Goal: Register for event/course

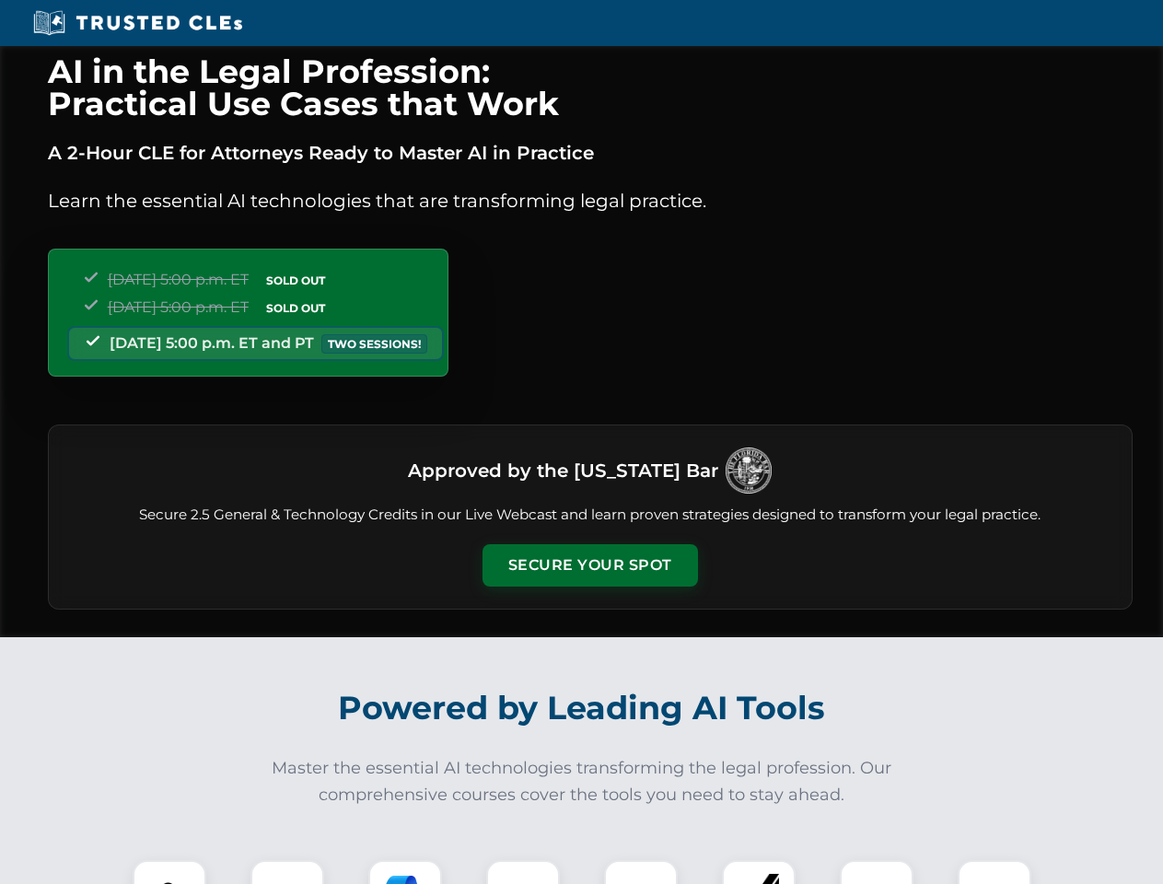
click at [589, 565] on button "Secure Your Spot" at bounding box center [590, 565] width 215 height 42
click at [169, 872] on img at bounding box center [169, 896] width 53 height 53
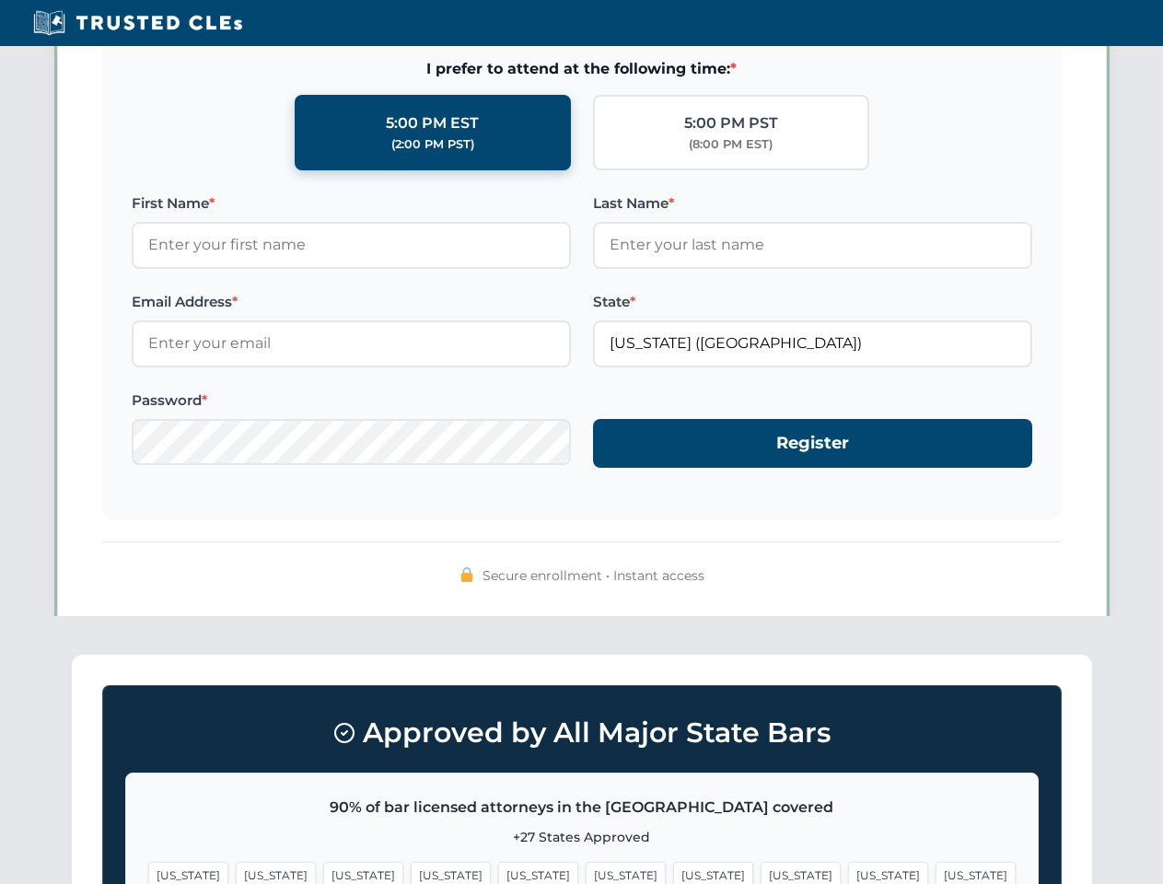
click at [673, 872] on span "[US_STATE]" at bounding box center [713, 875] width 80 height 27
click at [848, 872] on span "[US_STATE]" at bounding box center [888, 875] width 80 height 27
